Goal: Information Seeking & Learning: Check status

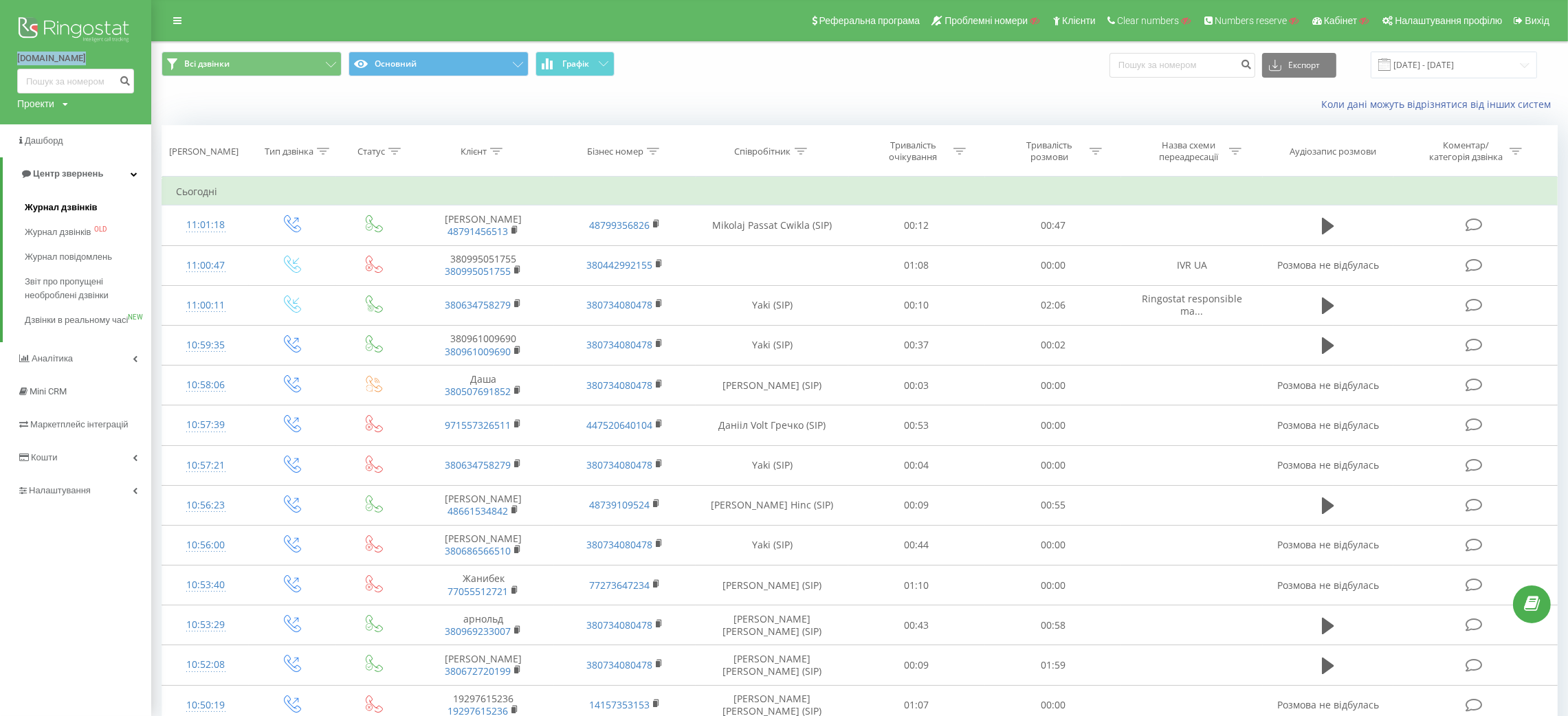
click at [76, 210] on span "Журнал дзвінків" at bounding box center [61, 207] width 73 height 13
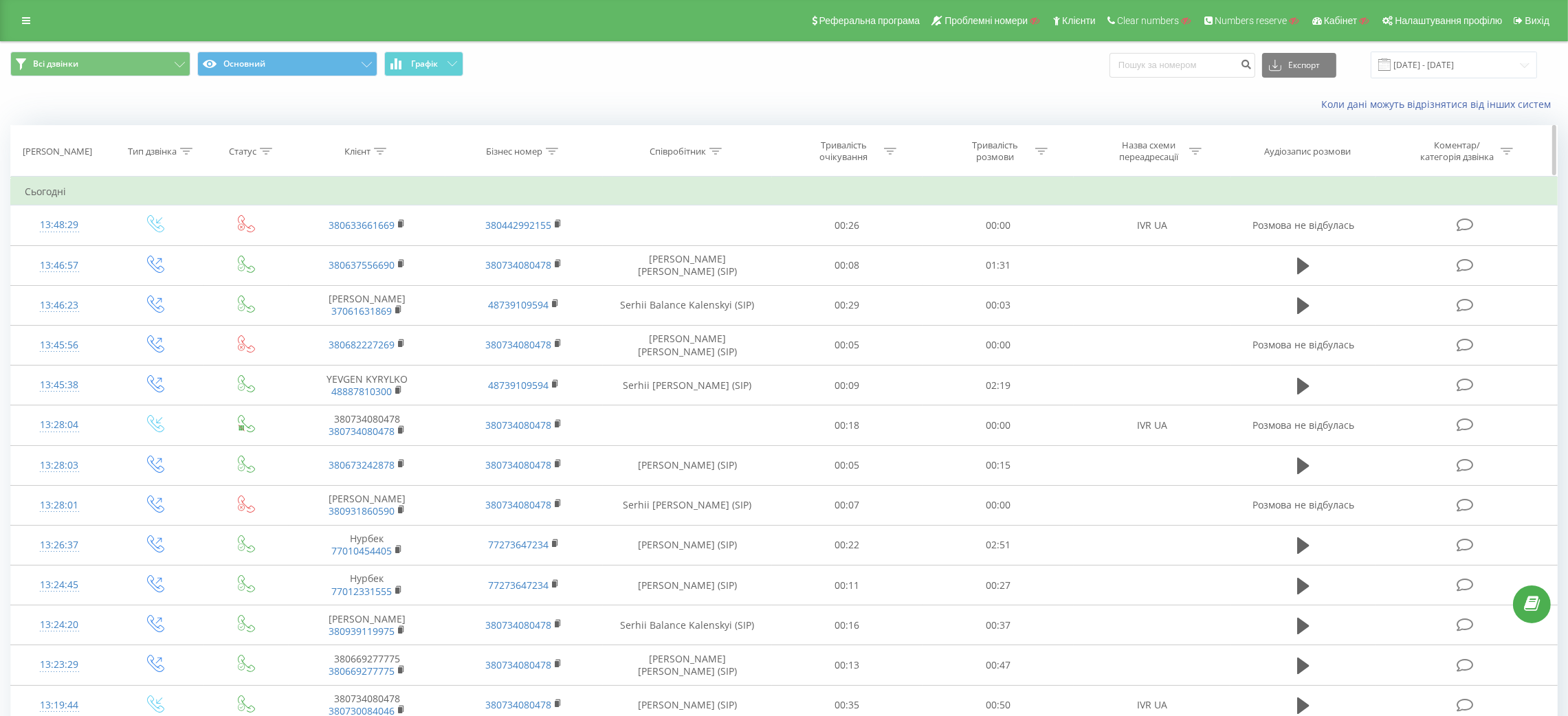
click at [376, 151] on icon at bounding box center [381, 151] width 13 height 7
click at [402, 256] on input "text" at bounding box center [366, 250] width 121 height 24
paste input "380633661669"
type input "380633661669"
click at [402, 276] on span "OK" at bounding box center [396, 276] width 39 height 21
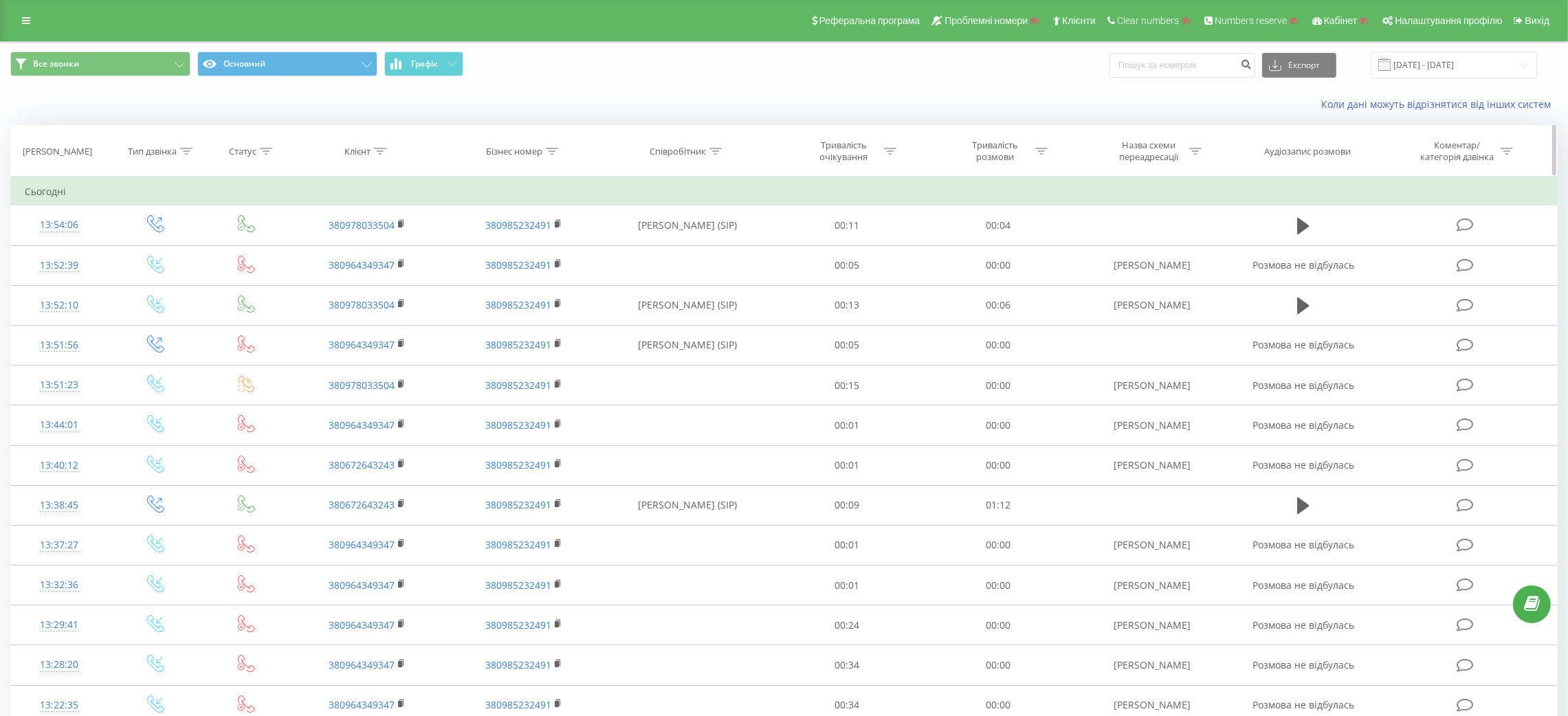
click at [187, 158] on th "Тип дзвінка" at bounding box center [156, 151] width 97 height 51
click at [186, 157] on div at bounding box center [187, 151] width 13 height 12
click at [179, 247] on div "Введіть значення" at bounding box center [148, 251] width 97 height 11
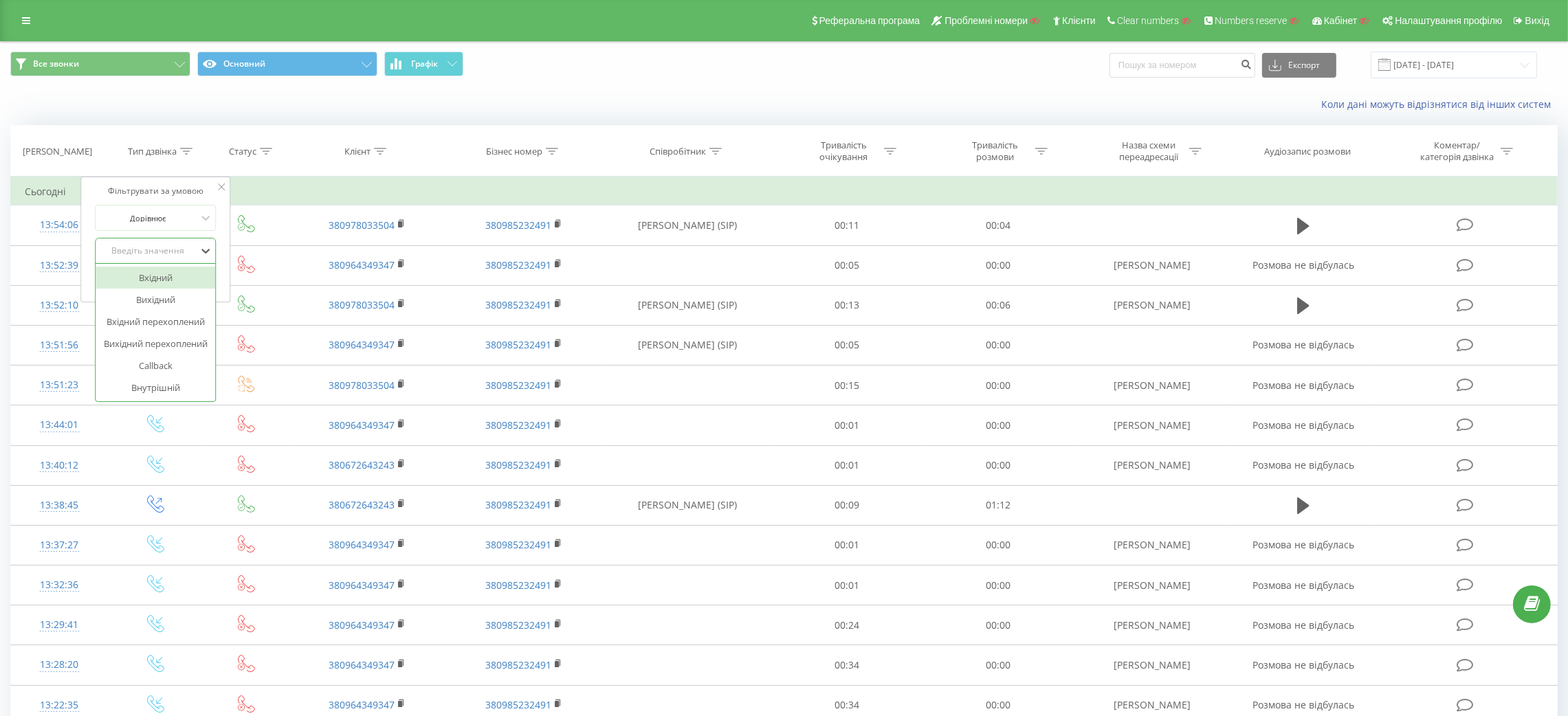
click at [175, 279] on div "Вхідний" at bounding box center [156, 278] width 119 height 22
click at [199, 282] on span "OK" at bounding box center [184, 278] width 39 height 21
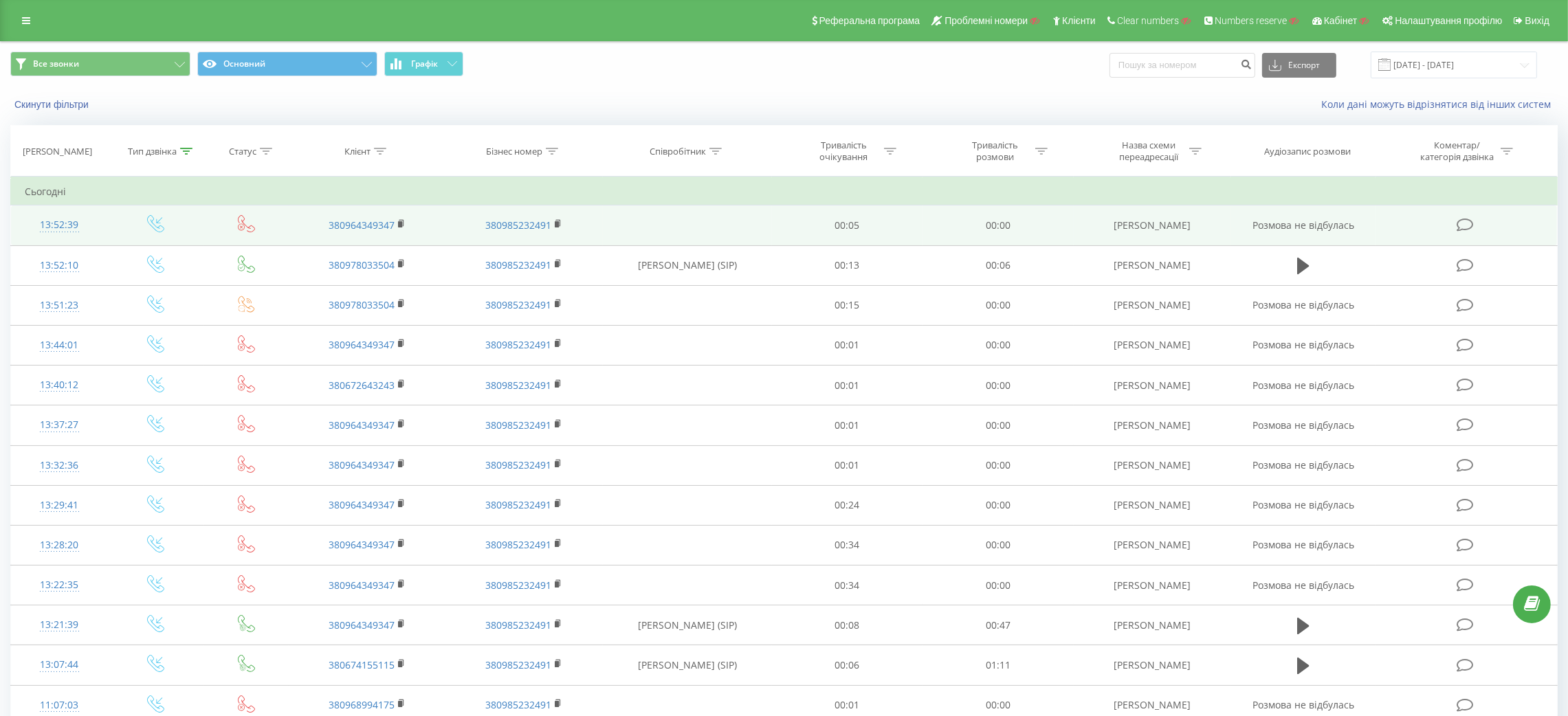
drag, startPoint x: 1092, startPoint y: 226, endPoint x: 1212, endPoint y: 225, distance: 120.0
click at [1212, 225] on td "[PERSON_NAME]" at bounding box center [1152, 225] width 157 height 40
copy td "[PERSON_NAME]"
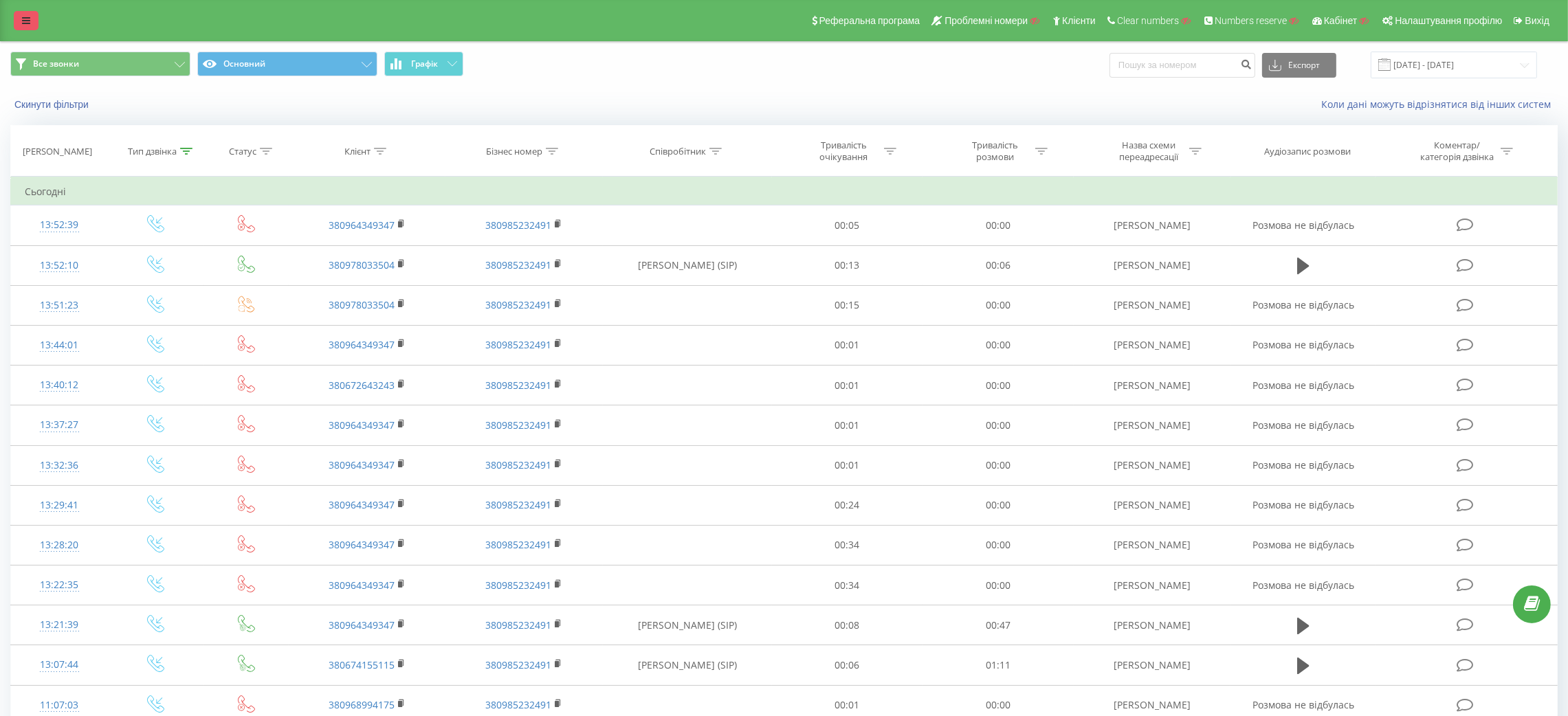
click at [15, 15] on link at bounding box center [25, 21] width 25 height 19
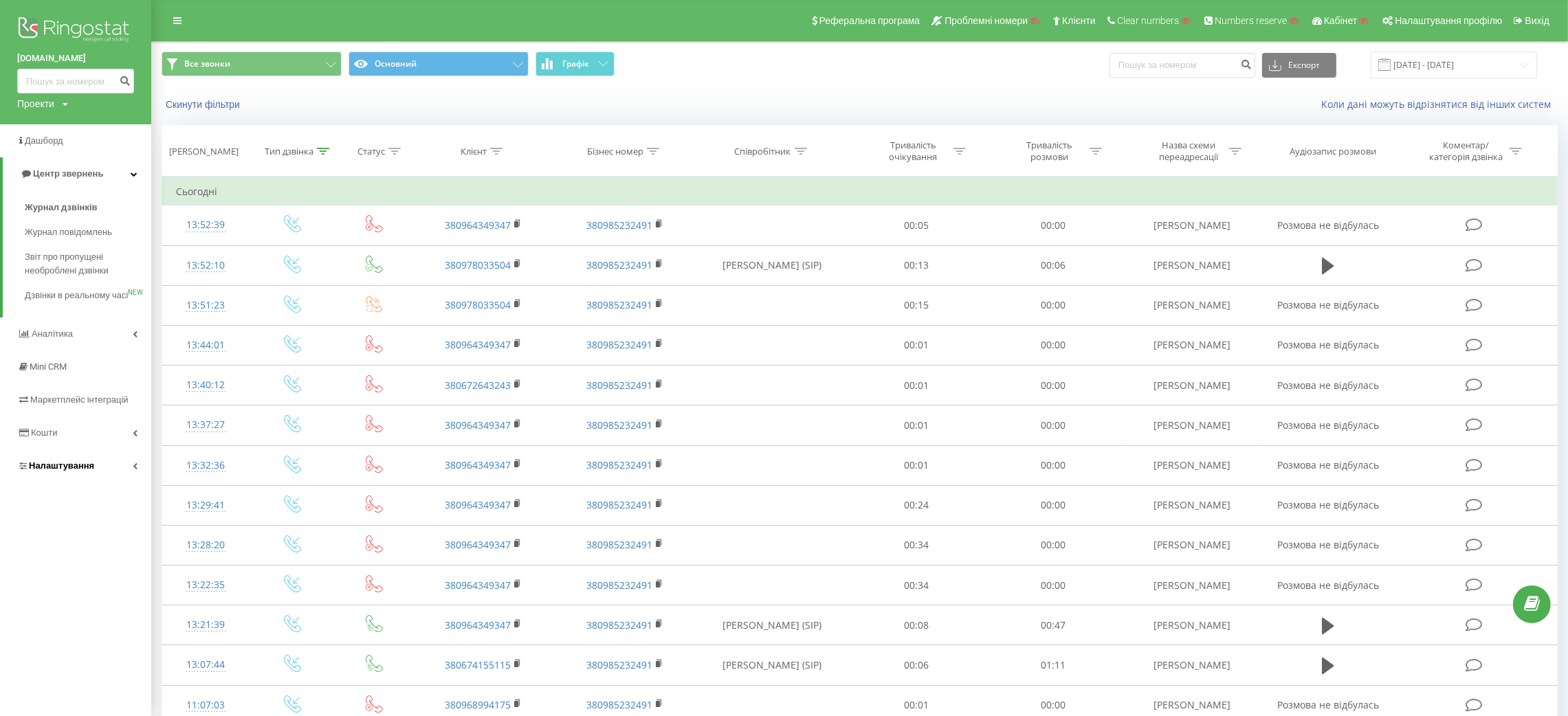
click at [81, 471] on span "Налаштування" at bounding box center [61, 465] width 66 height 10
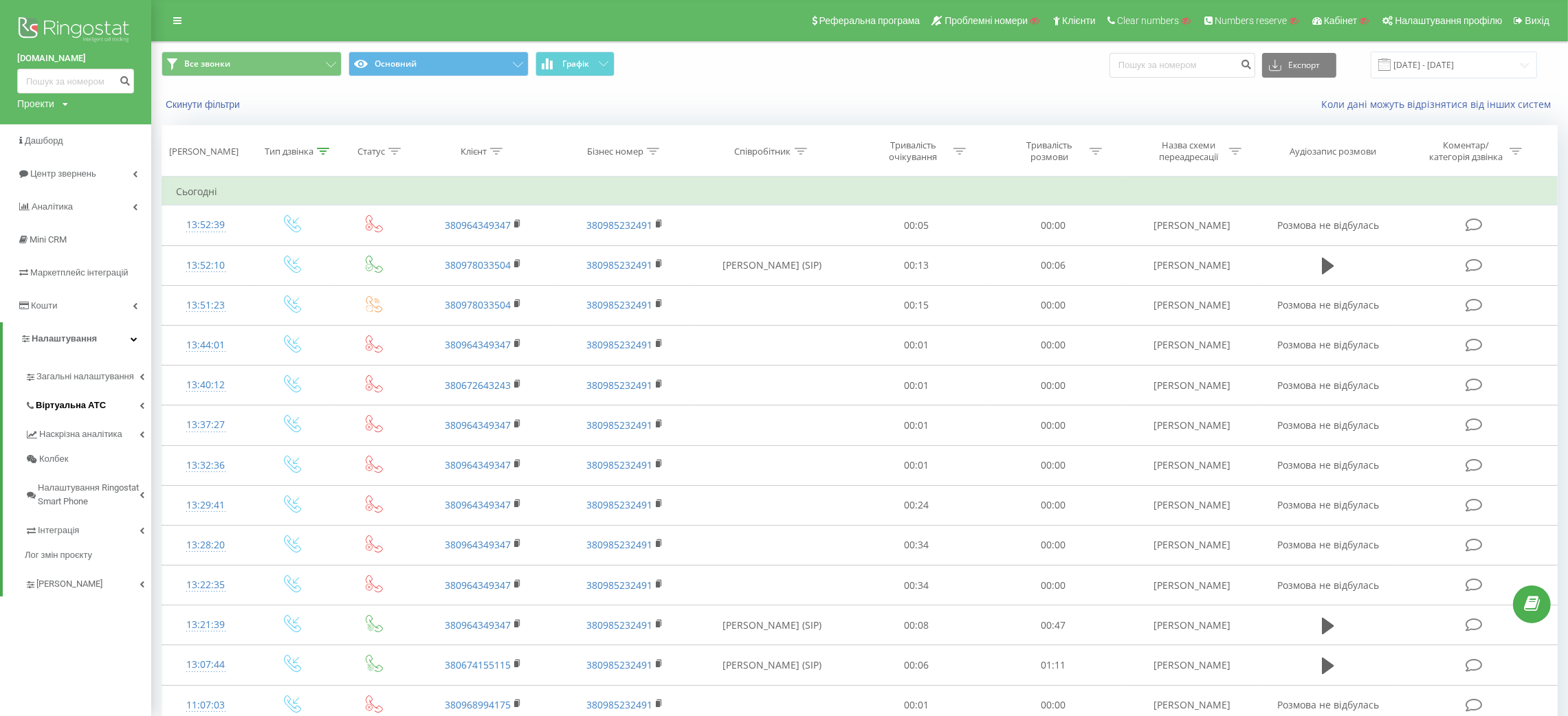
click at [73, 402] on span "Віртуальна АТС" at bounding box center [70, 405] width 70 height 13
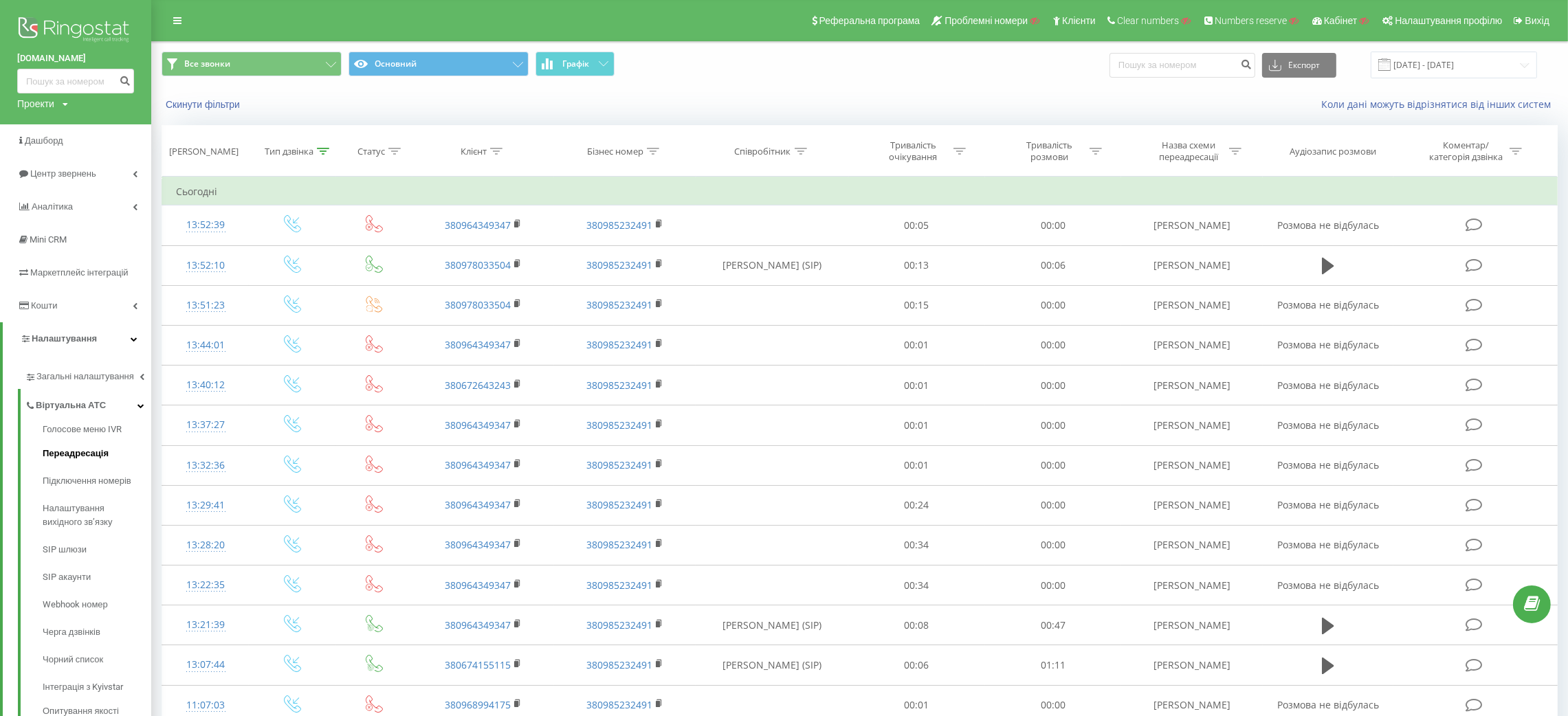
click at [84, 458] on span "Переадресація" at bounding box center [75, 453] width 66 height 13
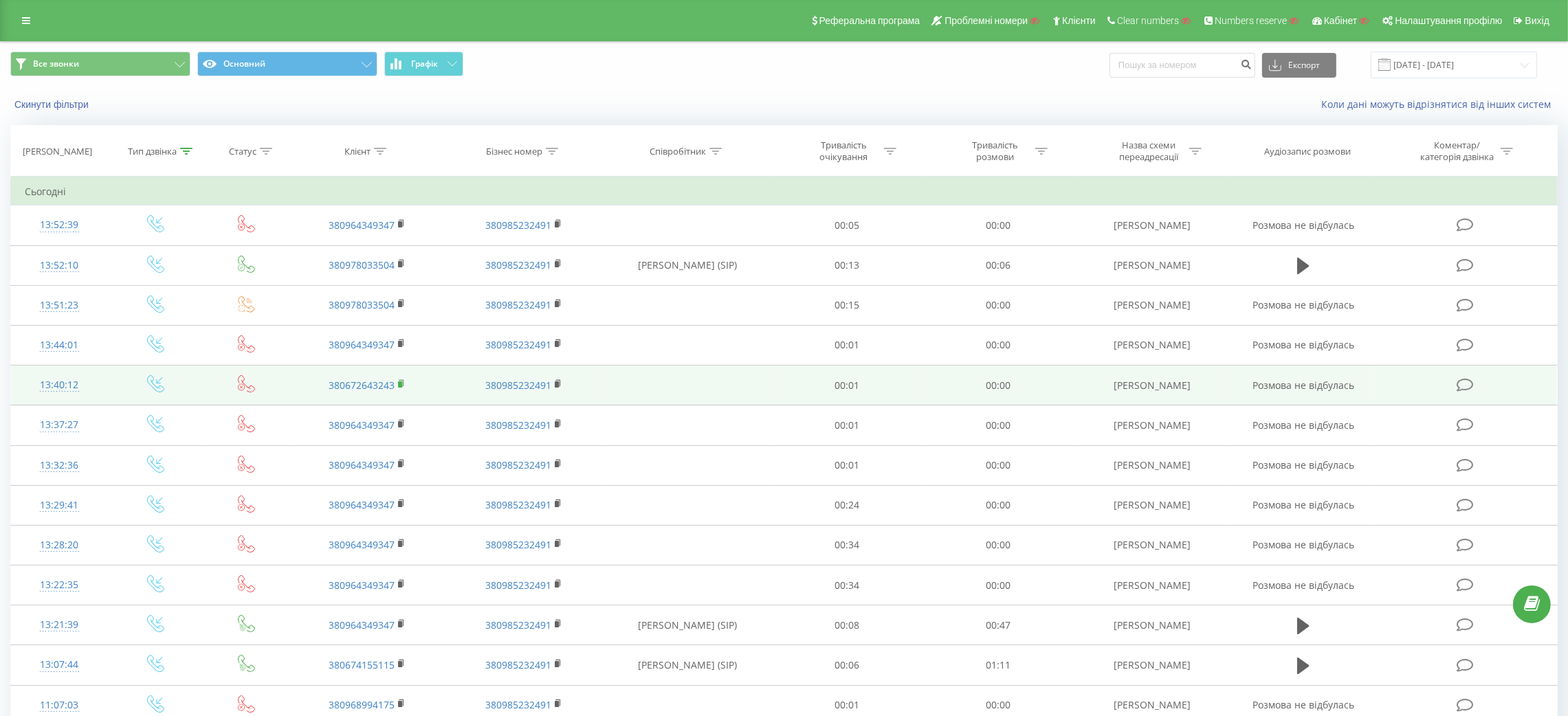
click at [400, 383] on rect at bounding box center [400, 385] width 4 height 6
click at [401, 383] on rect at bounding box center [400, 385] width 4 height 6
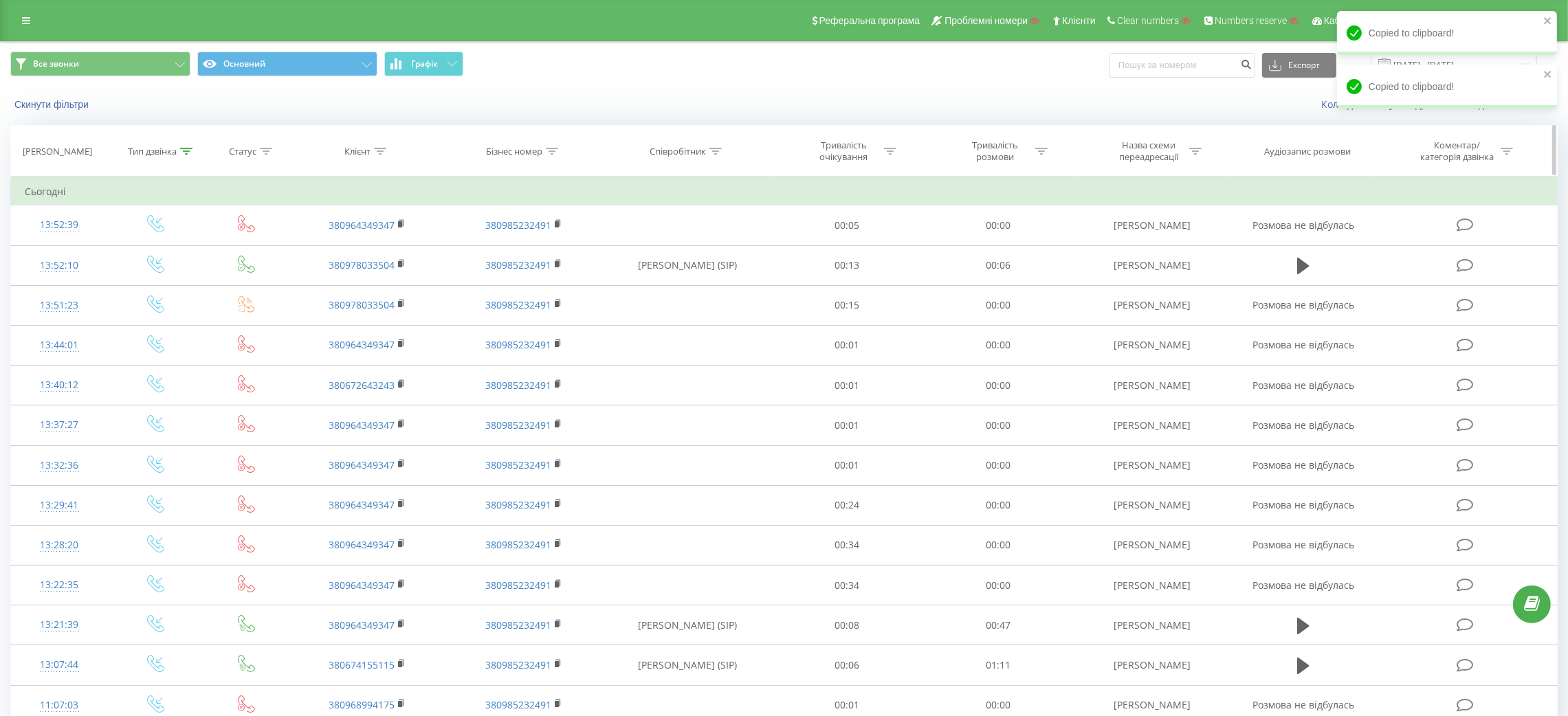
click at [379, 152] on icon at bounding box center [381, 151] width 13 height 7
click at [369, 257] on input "text" at bounding box center [366, 250] width 121 height 24
paste input "380672643243"
type input "380672643243"
click at [396, 275] on span "OK" at bounding box center [396, 276] width 39 height 21
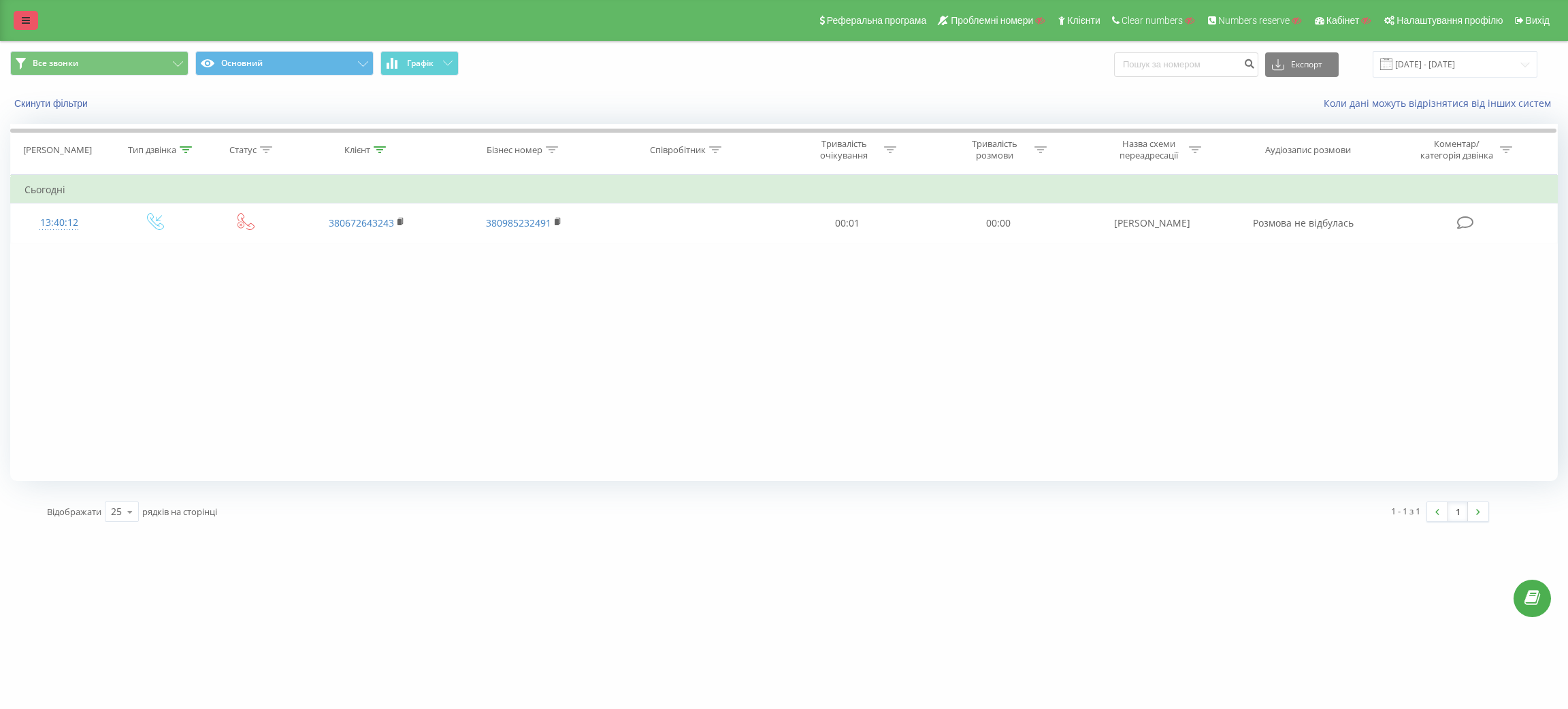
click at [31, 16] on link at bounding box center [25, 20] width 24 height 19
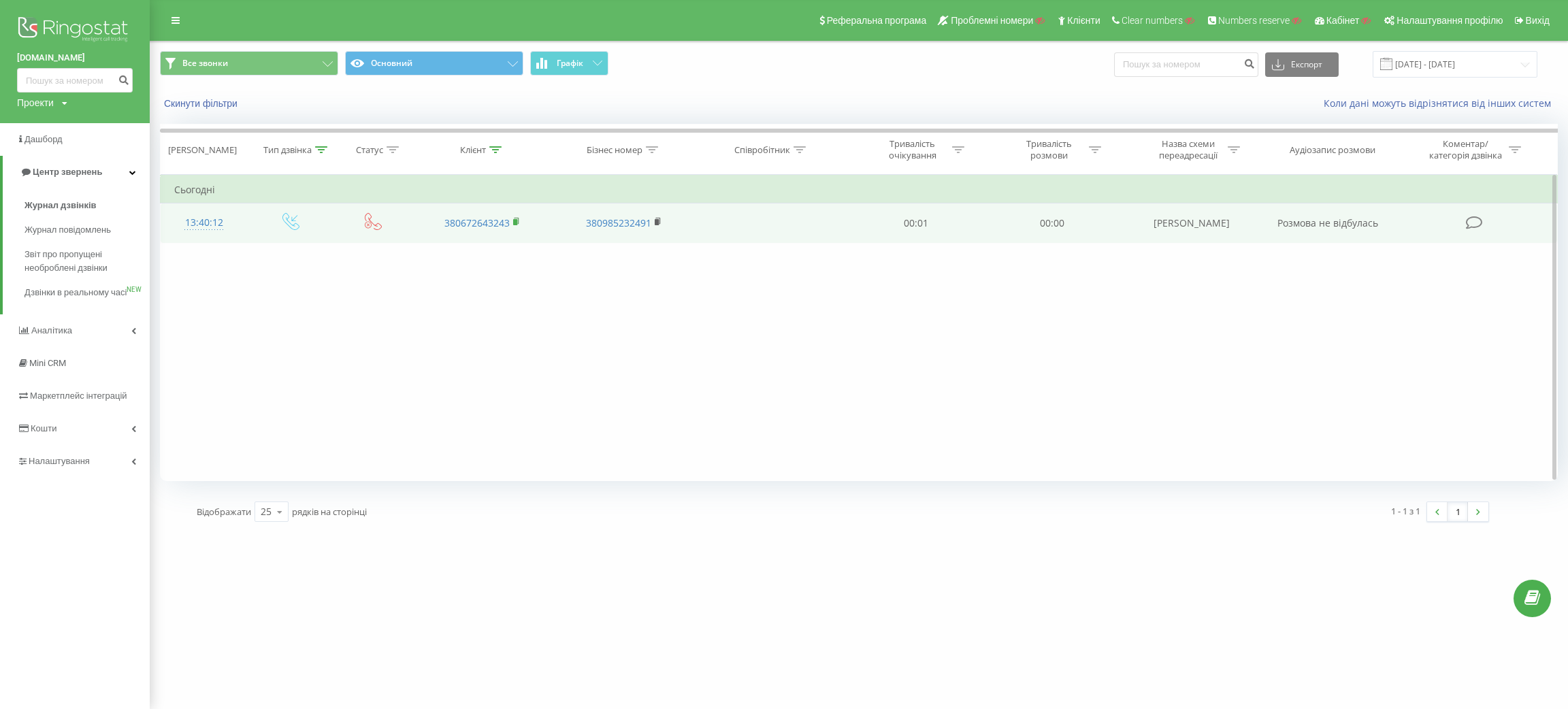
click at [516, 220] on rect at bounding box center [515, 222] width 4 height 6
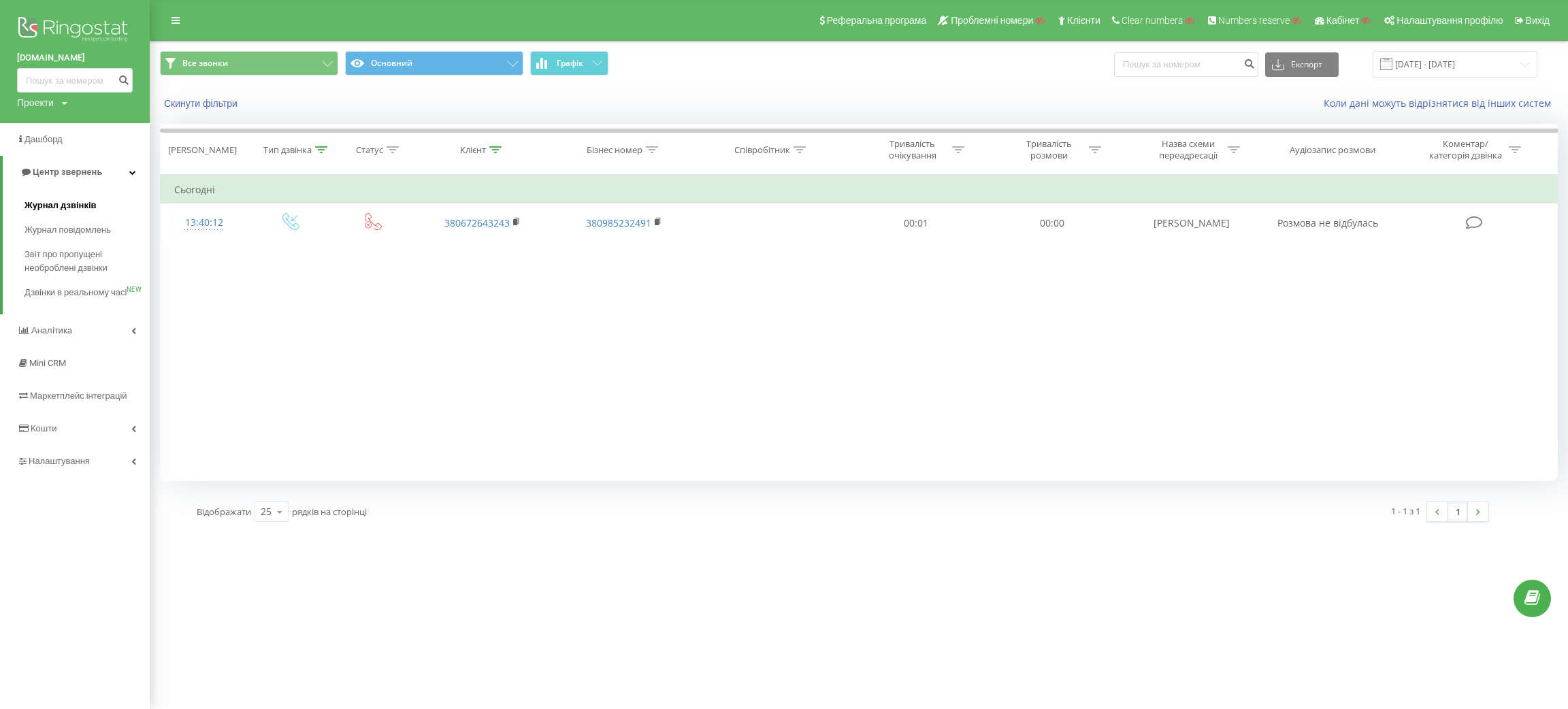
click at [39, 202] on span "Журнал дзвінків" at bounding box center [60, 205] width 72 height 13
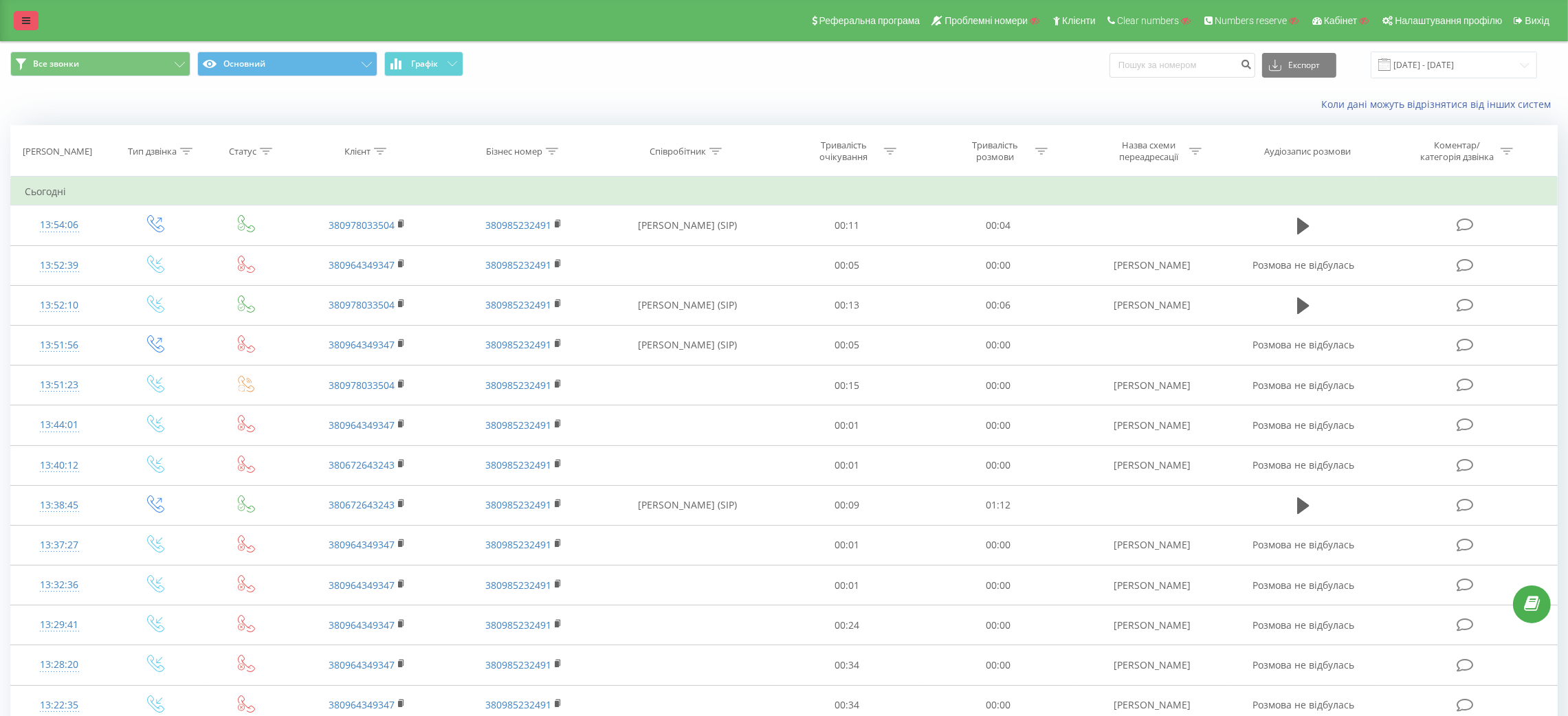
click at [24, 16] on icon at bounding box center [26, 21] width 8 height 9
